Goal: Check status: Check status

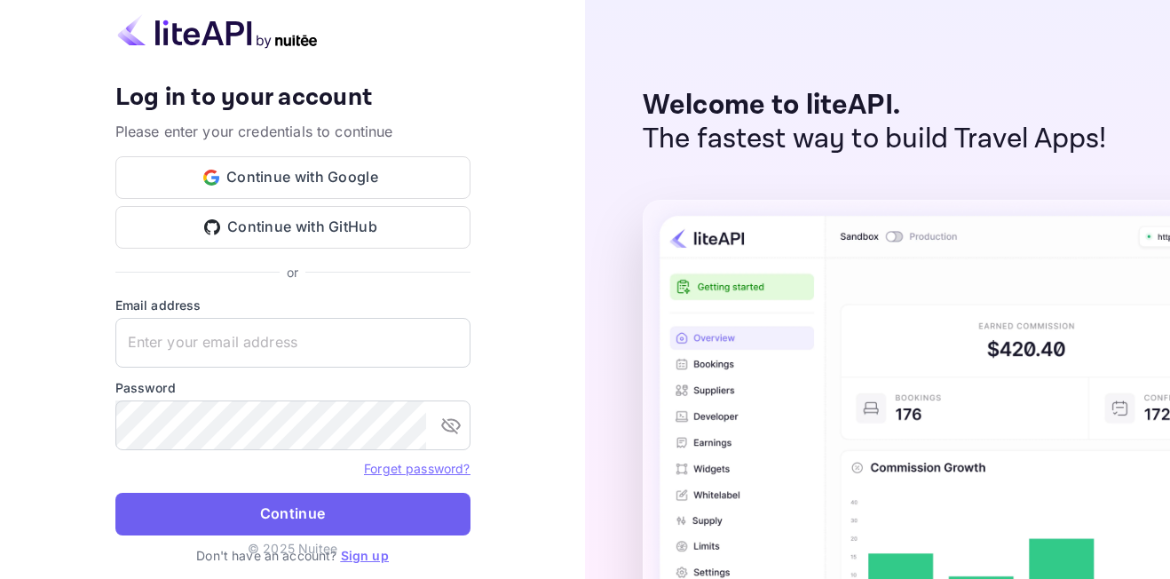
type input "[EMAIL_ADDRESS][DOMAIN_NAME]"
click at [295, 517] on button "Continue" at bounding box center [292, 514] width 355 height 43
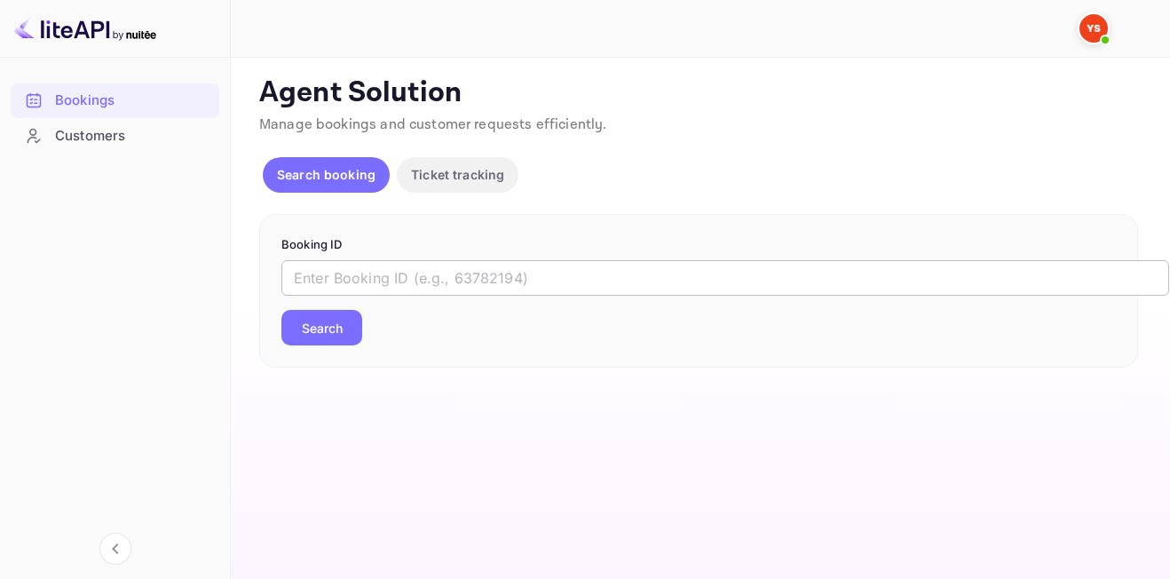
click at [366, 280] on input "text" at bounding box center [725, 278] width 888 height 36
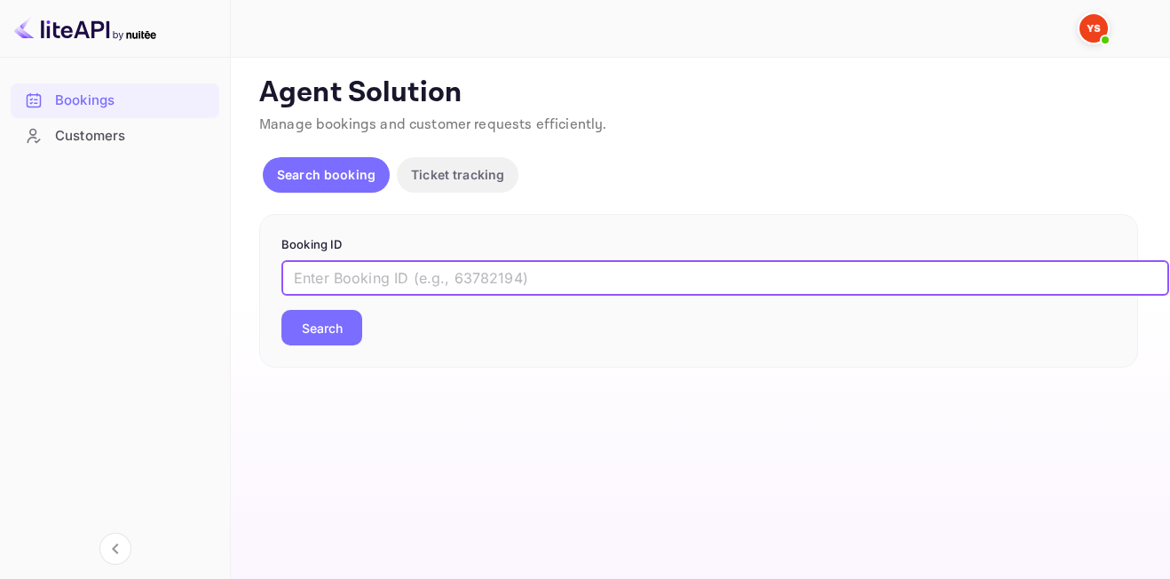
paste input "9244578"
type input "9244578"
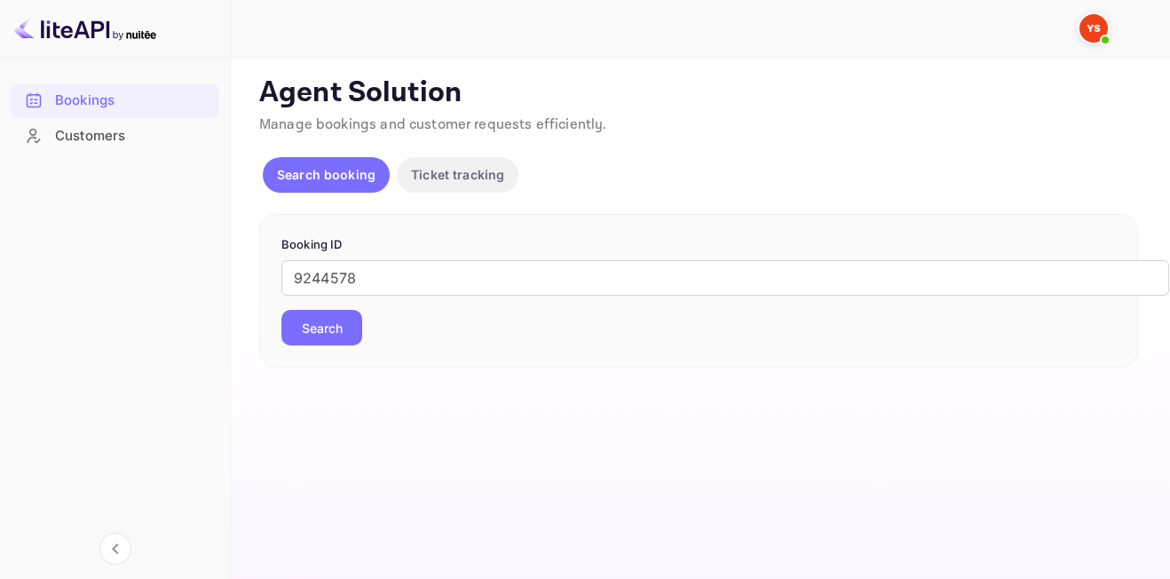
click at [325, 328] on button "Search" at bounding box center [321, 328] width 81 height 36
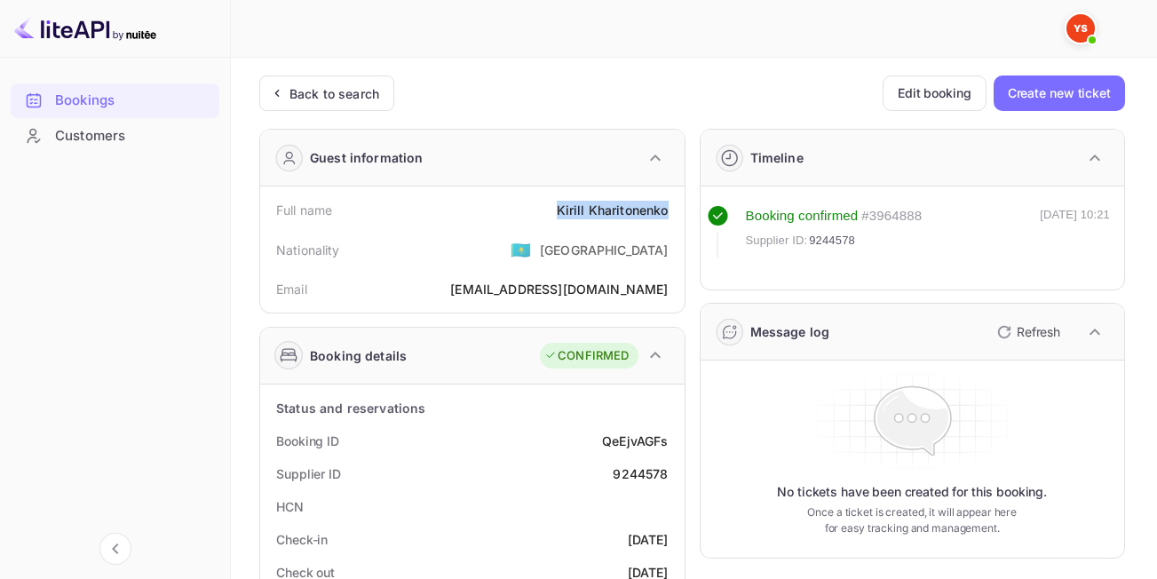
drag, startPoint x: 546, startPoint y: 207, endPoint x: 665, endPoint y: 213, distance: 119.1
click at [665, 213] on div "Full name [PERSON_NAME]" at bounding box center [472, 210] width 410 height 33
copy div "[PERSON_NAME]"
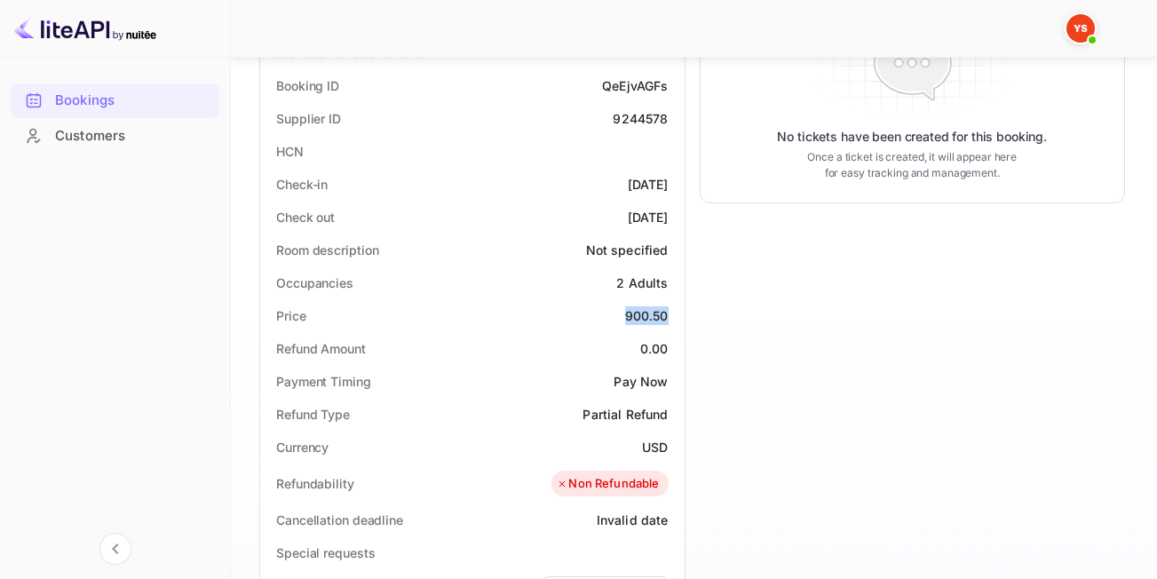
drag, startPoint x: 617, startPoint y: 317, endPoint x: 675, endPoint y: 319, distance: 57.7
click at [675, 319] on div "Price 900.50" at bounding box center [472, 315] width 410 height 33
copy div "900.50"
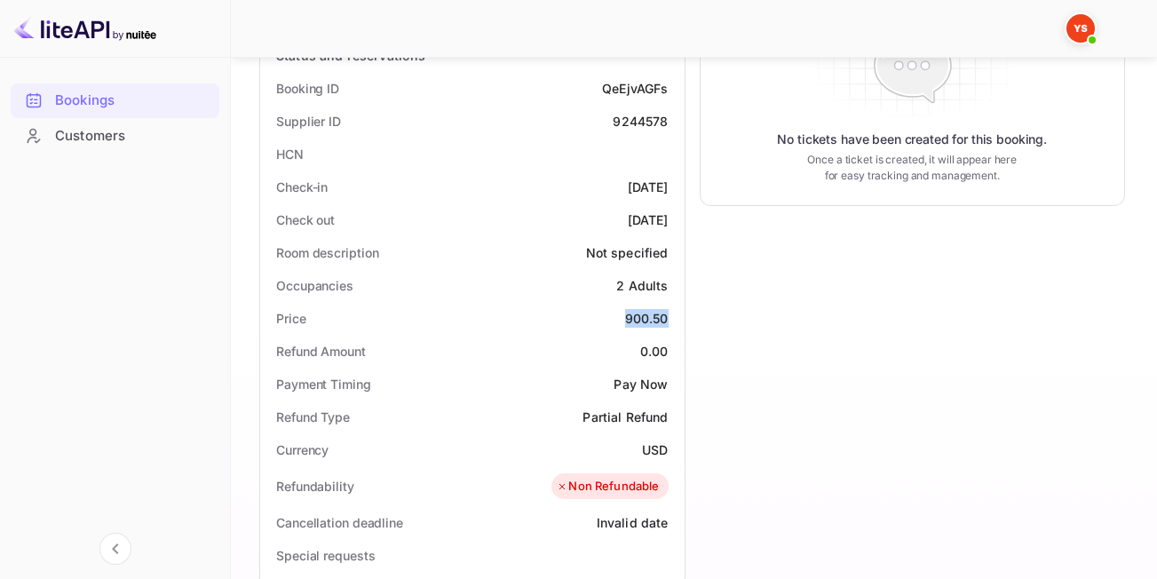
scroll to position [266, 0]
